Goal: Check status: Check status

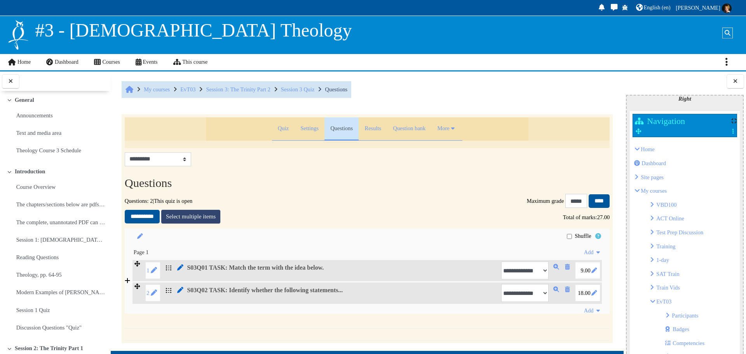
scroll to position [269, 0]
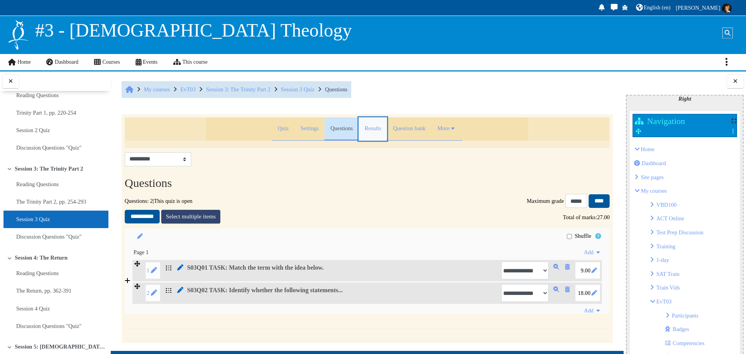
click at [361, 131] on link "Results" at bounding box center [373, 128] width 28 height 23
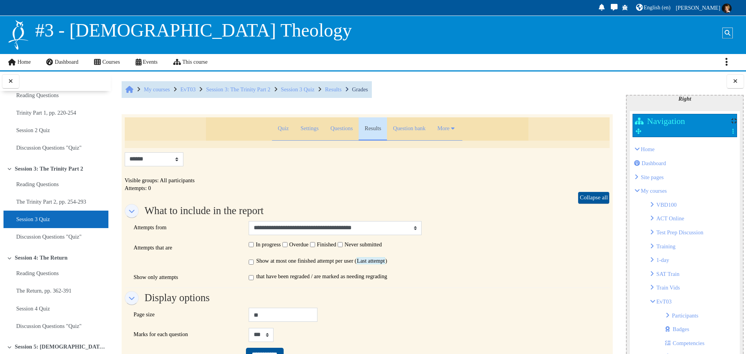
scroll to position [110, 0]
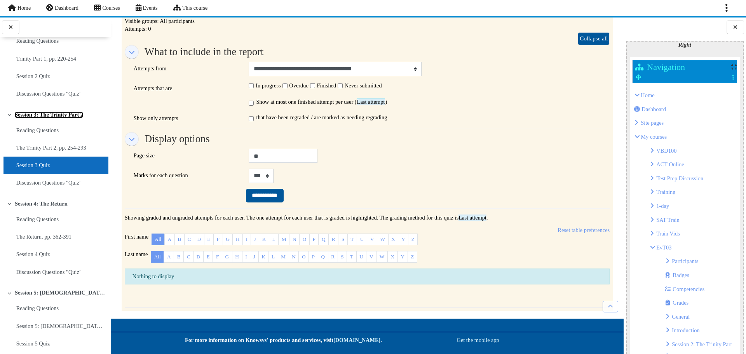
click at [61, 115] on link "Session 3: The Trinity Part 2" at bounding box center [49, 115] width 68 height 7
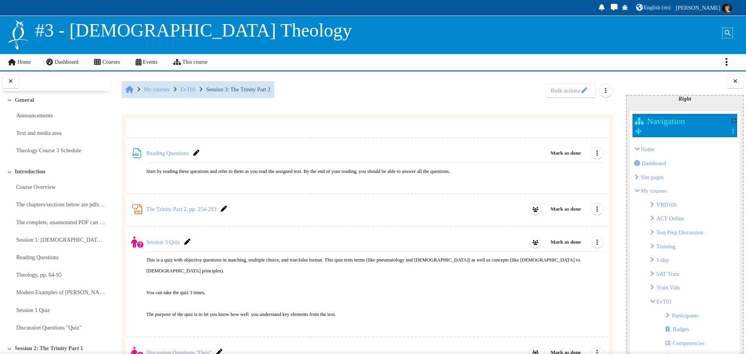
scroll to position [307, 0]
